Goal: Task Accomplishment & Management: Manage account settings

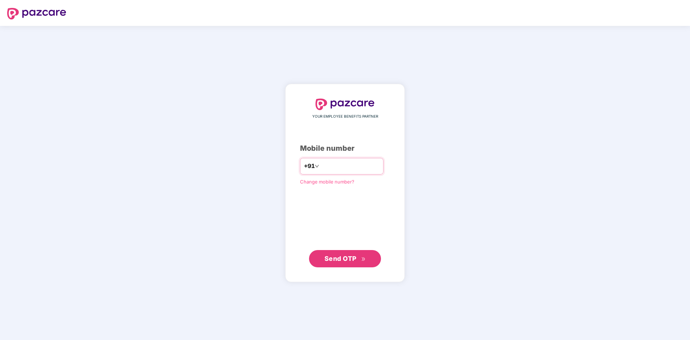
click at [333, 167] on input "number" at bounding box center [350, 166] width 59 height 12
type input "**********"
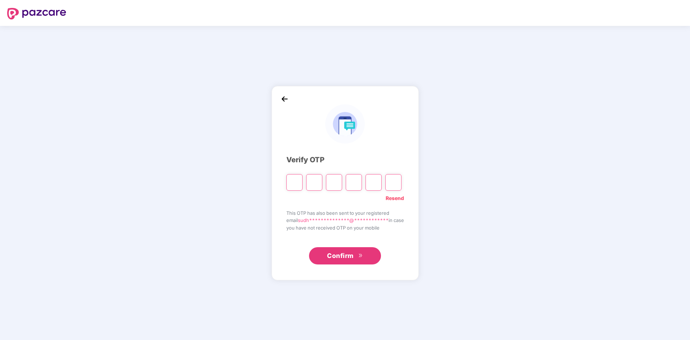
type input "*"
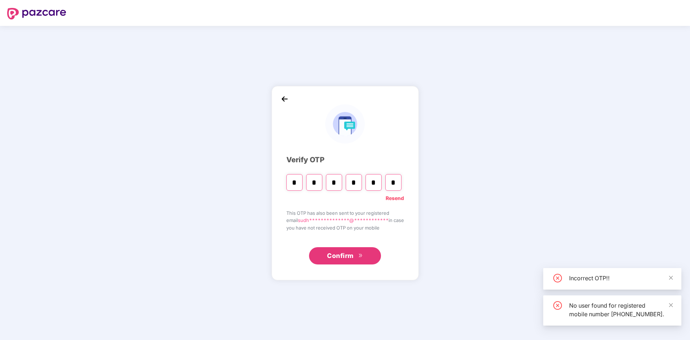
type input "*"
click at [347, 258] on span "Confirm" at bounding box center [340, 256] width 27 height 10
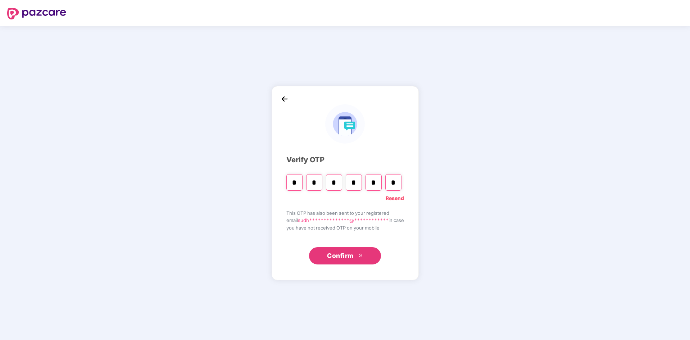
click at [394, 181] on input "*" at bounding box center [393, 182] width 16 height 17
type input "*"
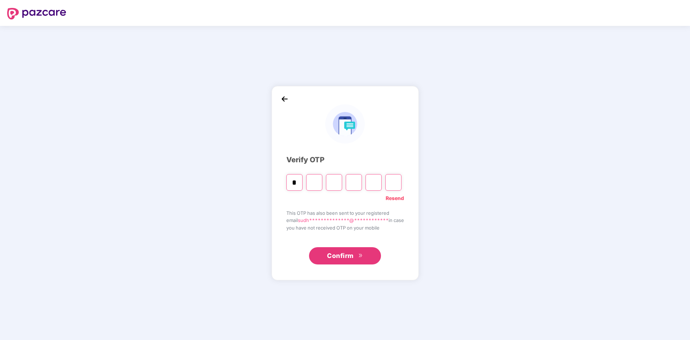
type input "*"
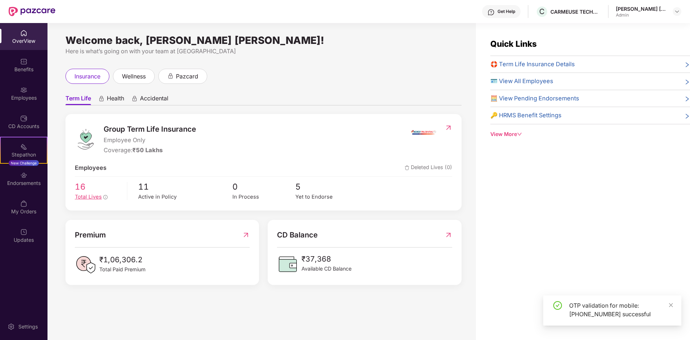
click at [89, 195] on span "Total Lives" at bounding box center [88, 197] width 27 height 6
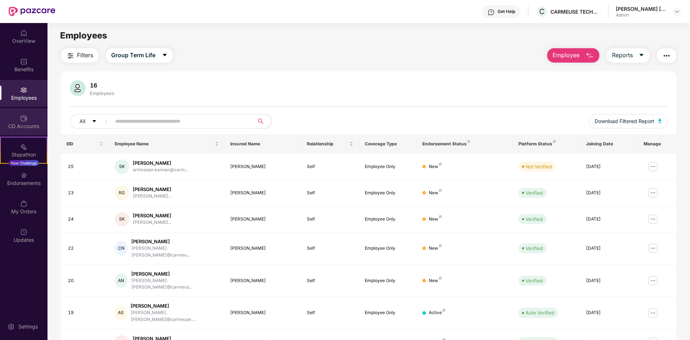
click at [13, 119] on div "CD Accounts" at bounding box center [24, 121] width 48 height 27
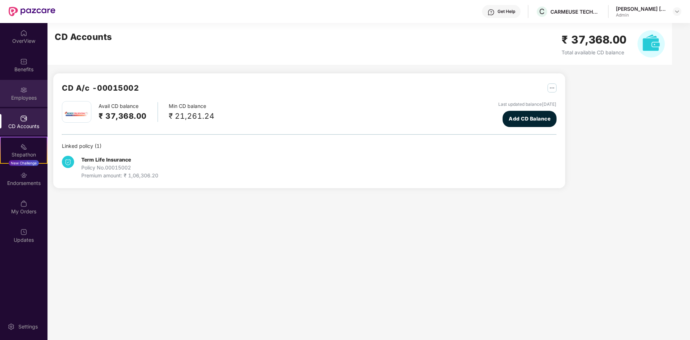
click at [24, 87] on img at bounding box center [23, 89] width 7 height 7
